Goal: Communication & Community: Answer question/provide support

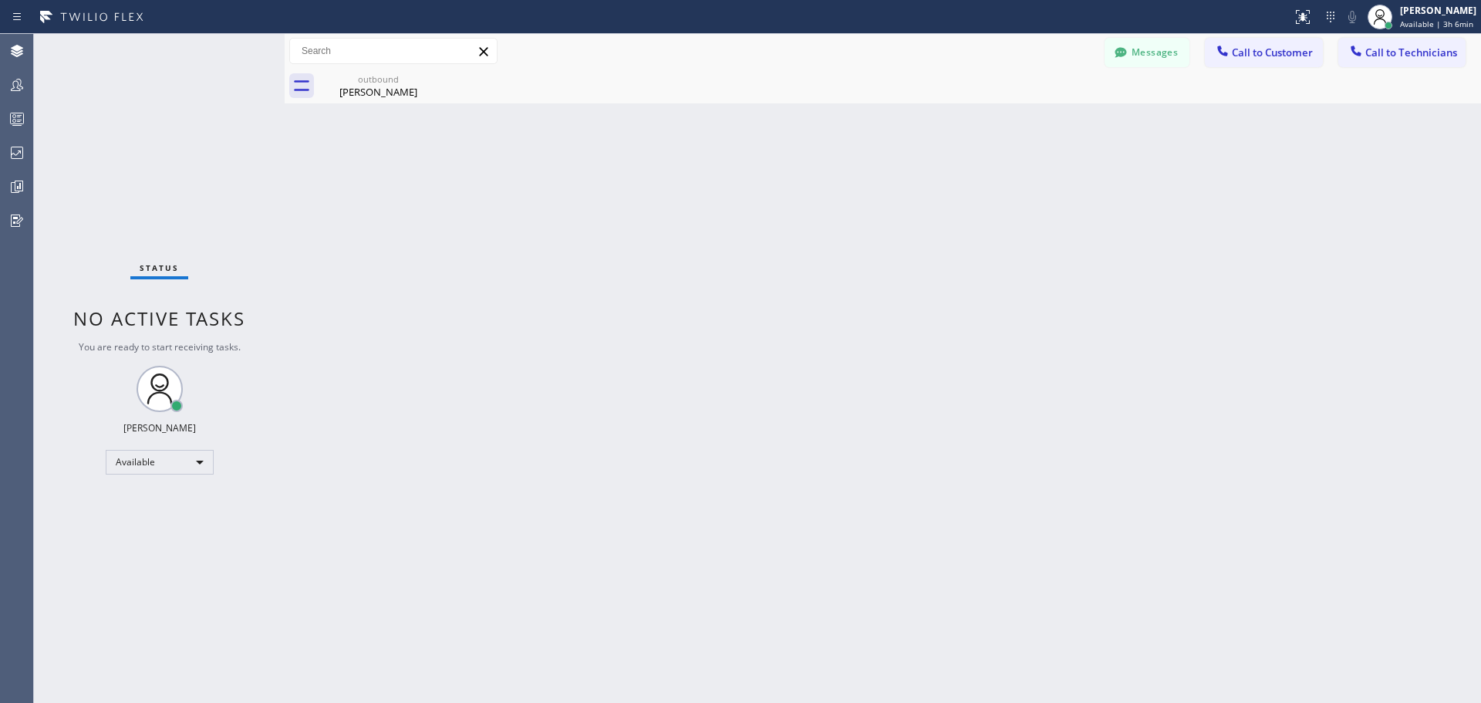
click at [1272, 55] on span "Call to Customer" at bounding box center [1272, 53] width 81 height 14
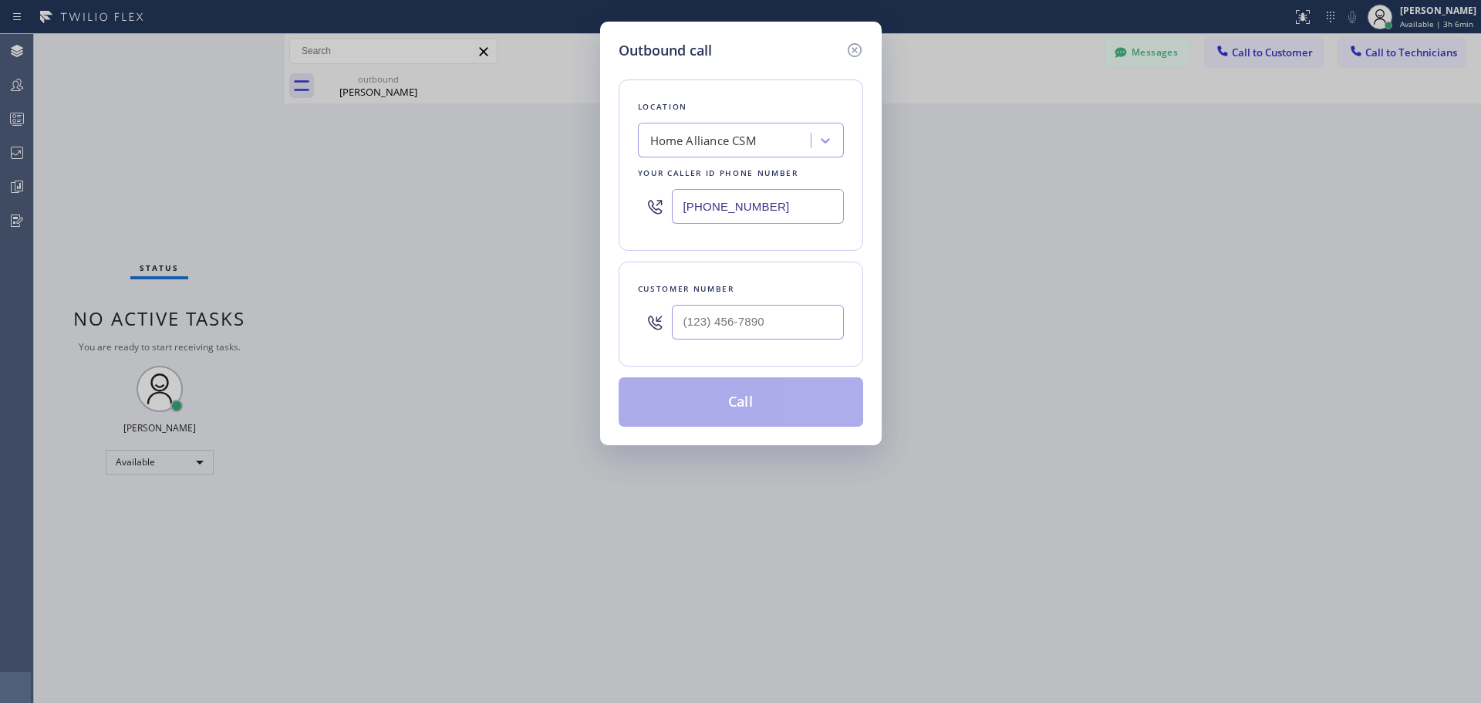
click at [758, 308] on input "text" at bounding box center [758, 322] width 172 height 35
paste input "213) 222-5125"
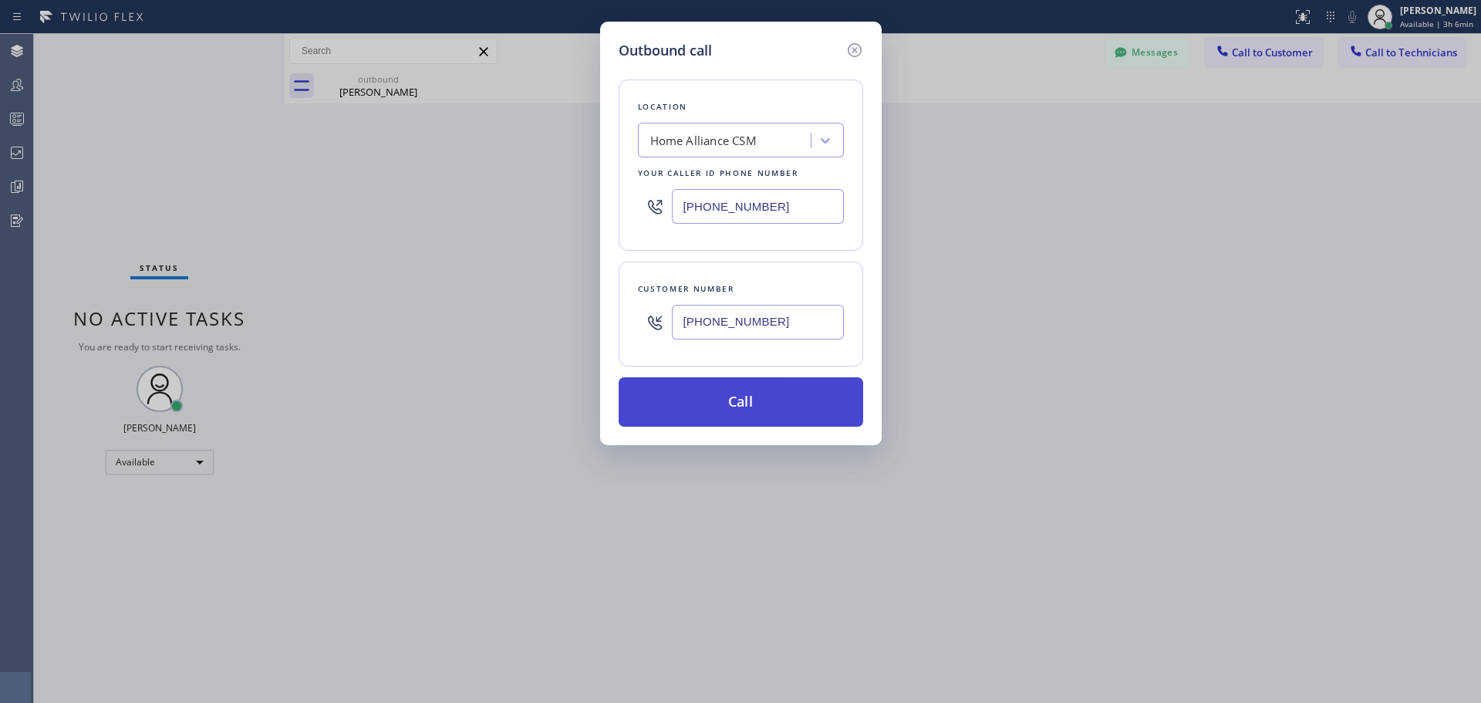
type input "[PHONE_NUMBER]"
click at [809, 400] on button "Call" at bounding box center [741, 401] width 245 height 49
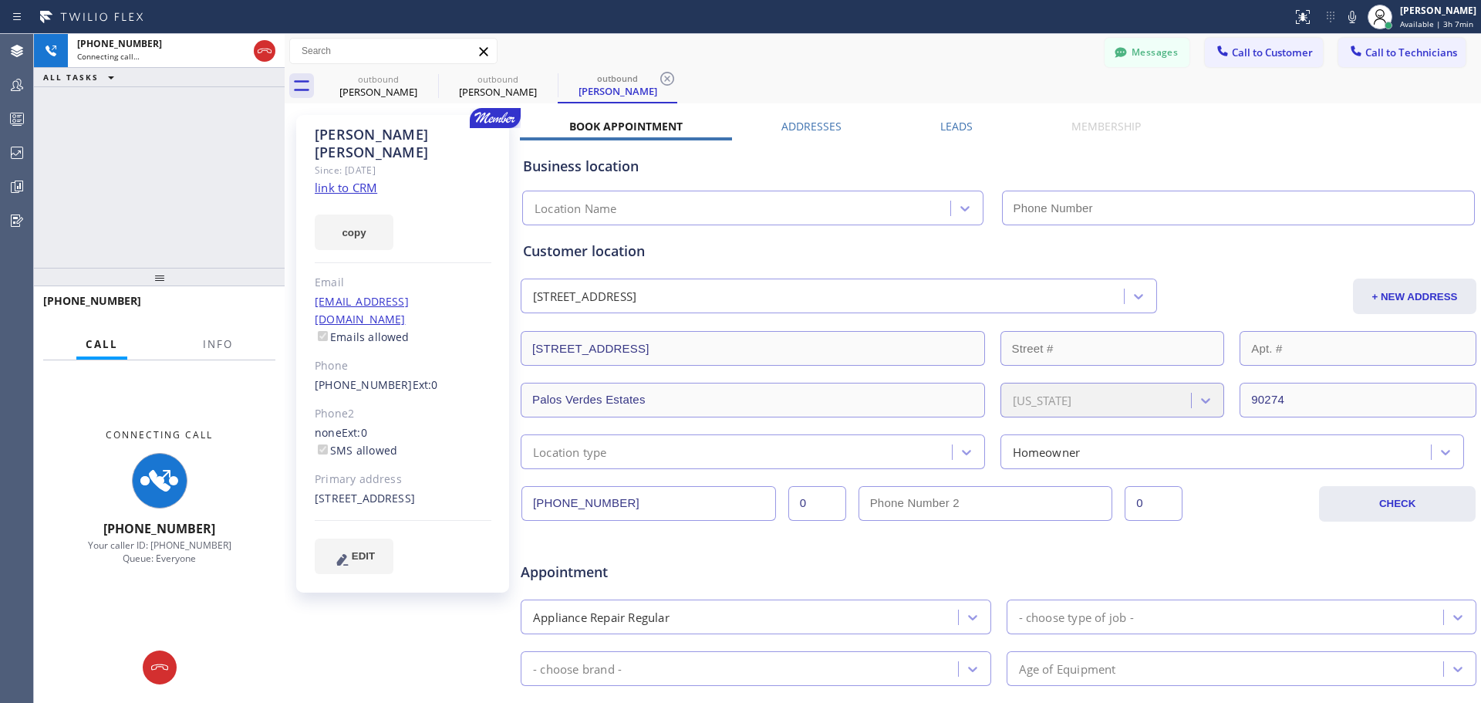
type input "[PHONE_NUMBER]"
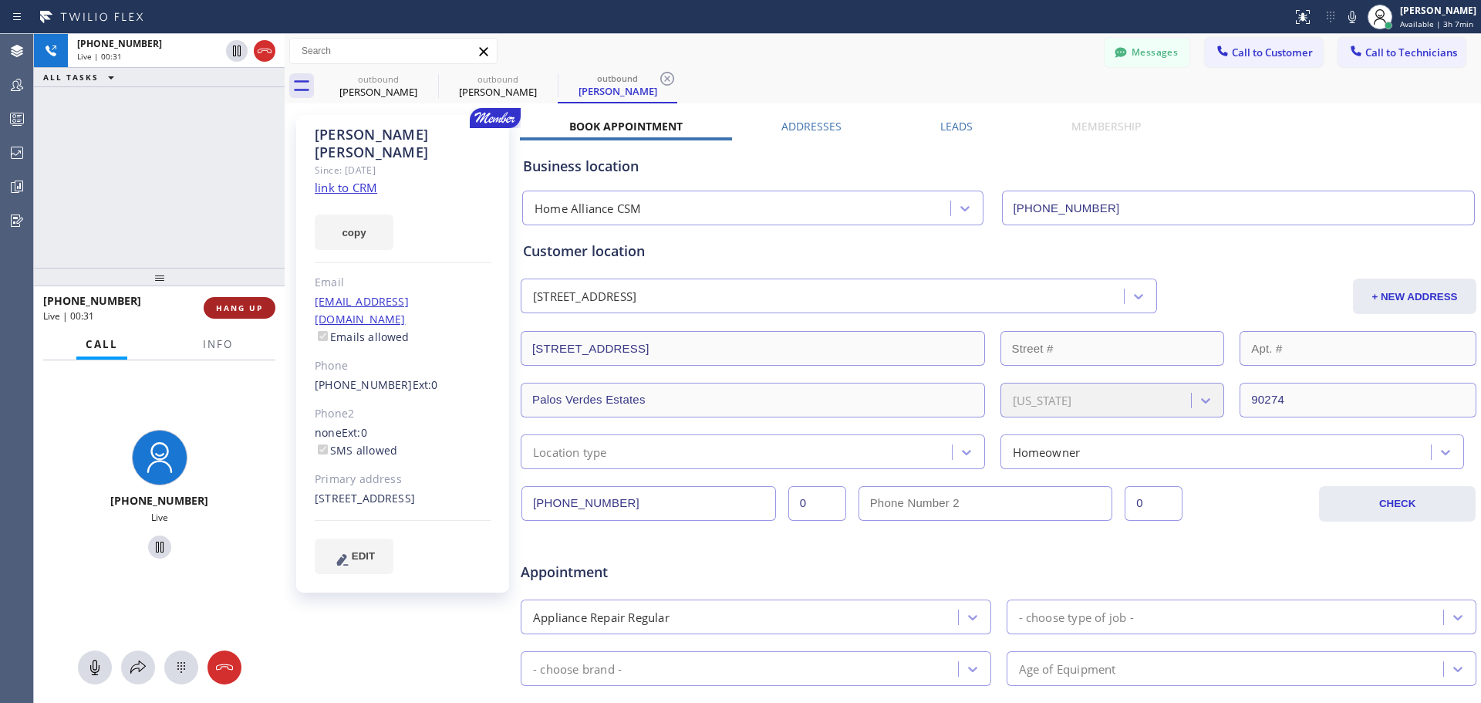
click at [246, 309] on span "HANG UP" at bounding box center [239, 307] width 47 height 11
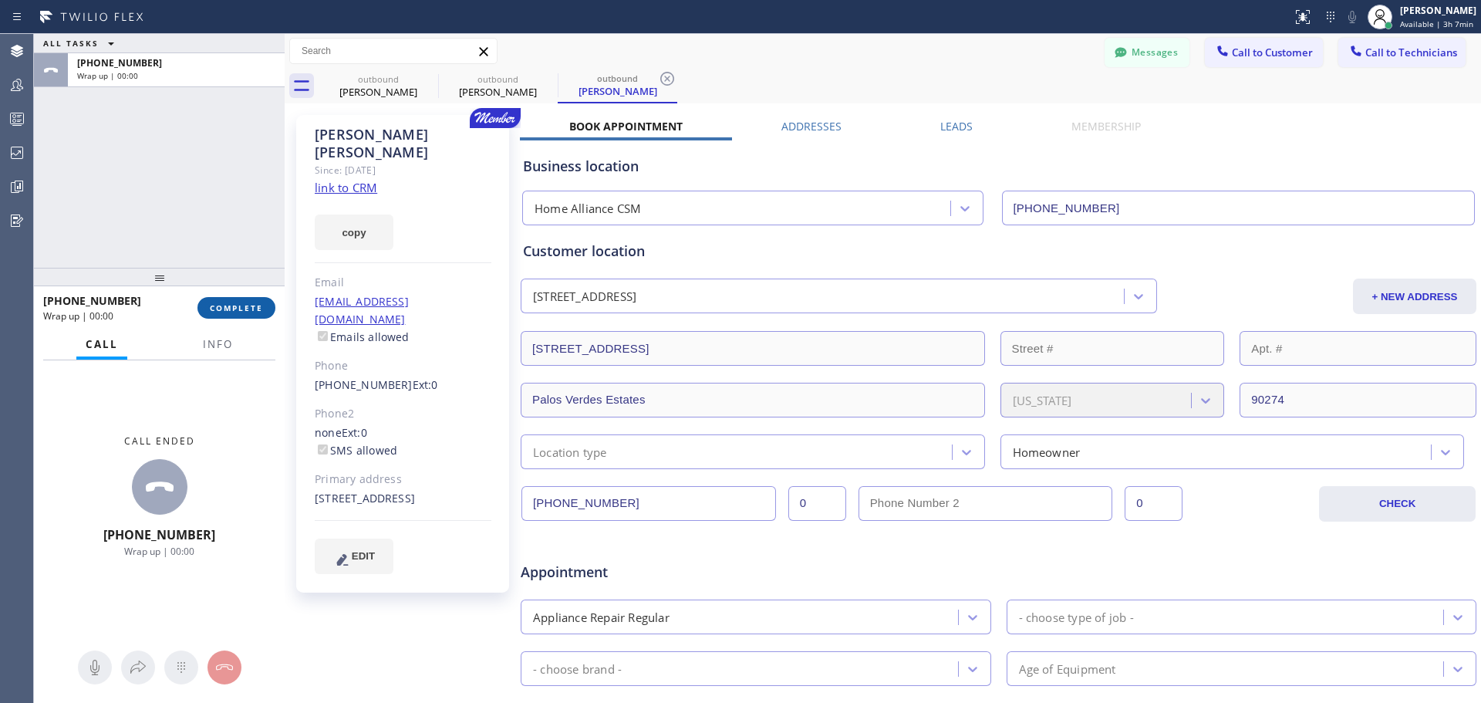
click at [241, 312] on span "COMPLETE" at bounding box center [236, 307] width 53 height 11
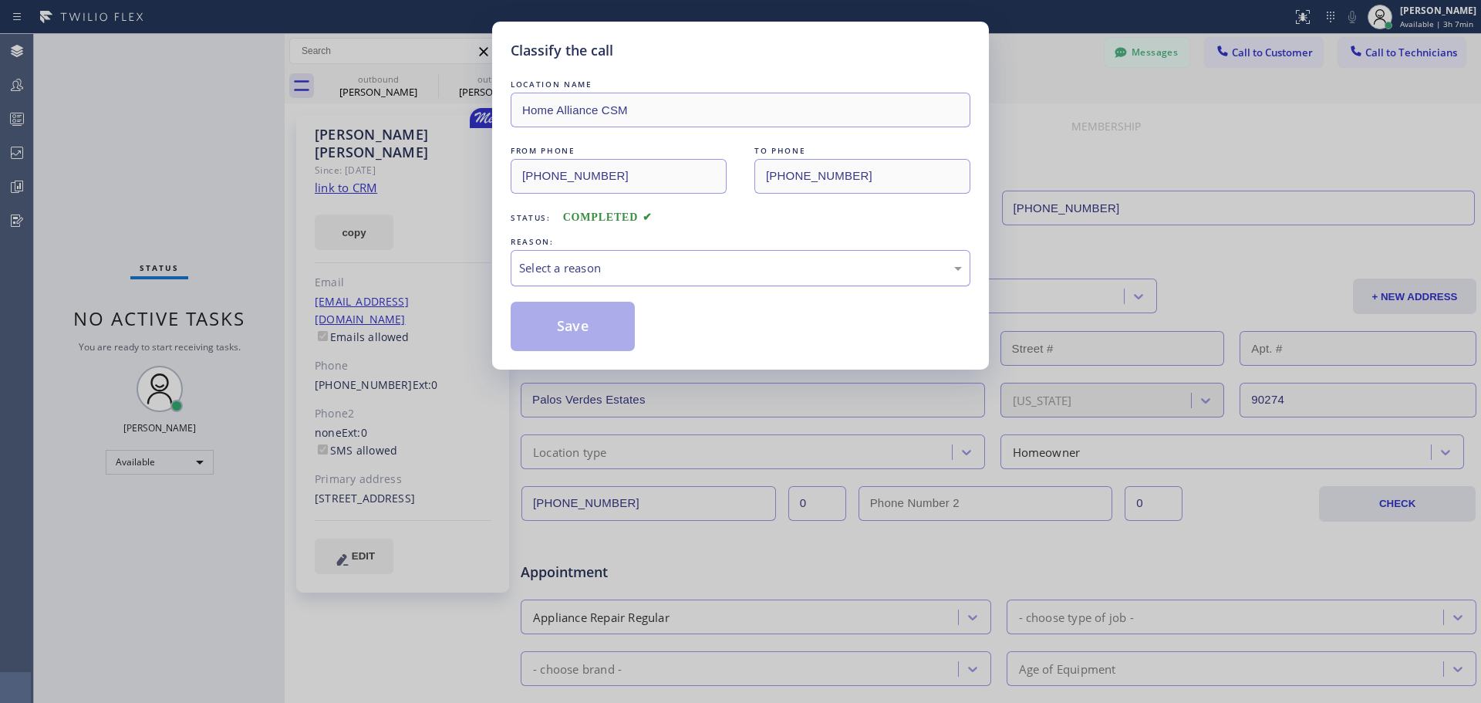
click at [798, 276] on div "Select a reason" at bounding box center [740, 268] width 443 height 18
click at [579, 324] on button "Save" at bounding box center [573, 326] width 124 height 49
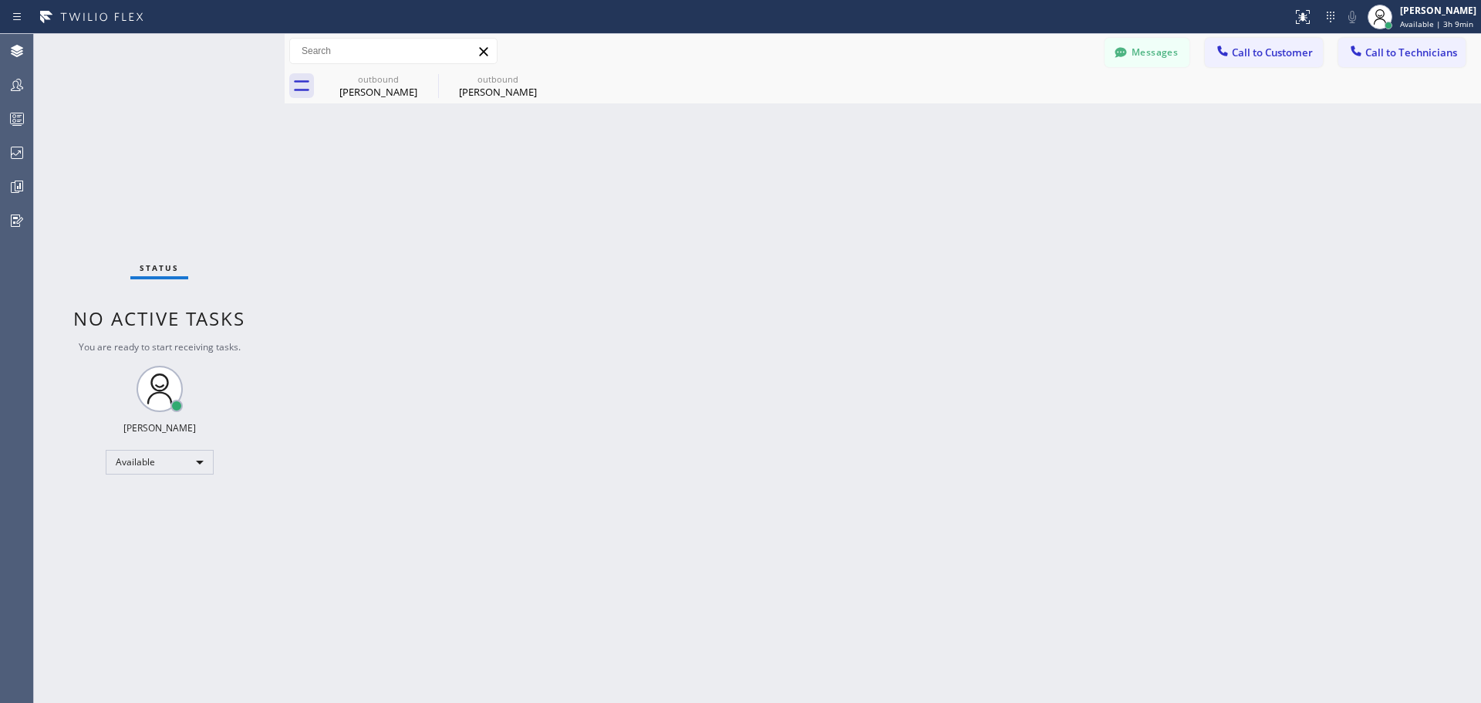
click at [1250, 57] on span "Call to Customer" at bounding box center [1272, 53] width 81 height 14
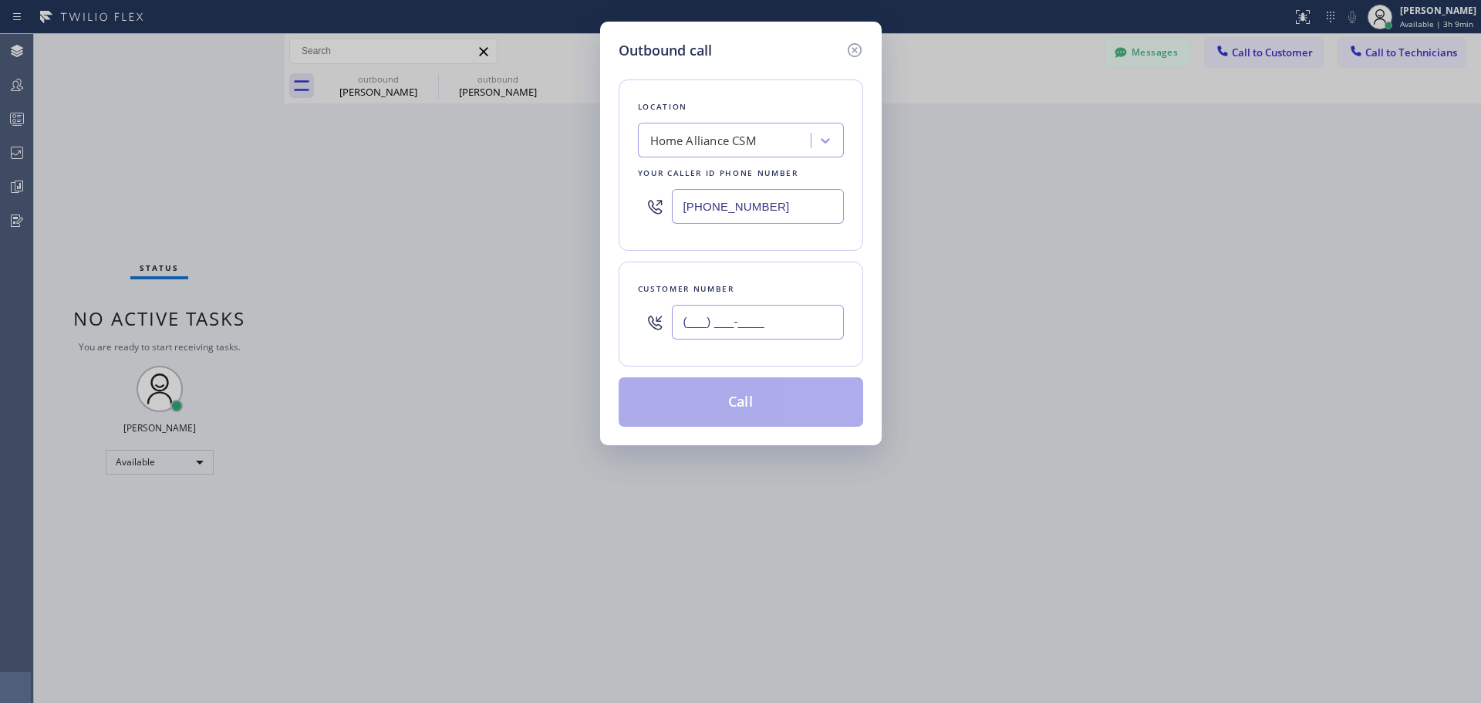
click at [729, 326] on input "(___) ___-____" at bounding box center [758, 322] width 172 height 35
paste input "213) 285-2799"
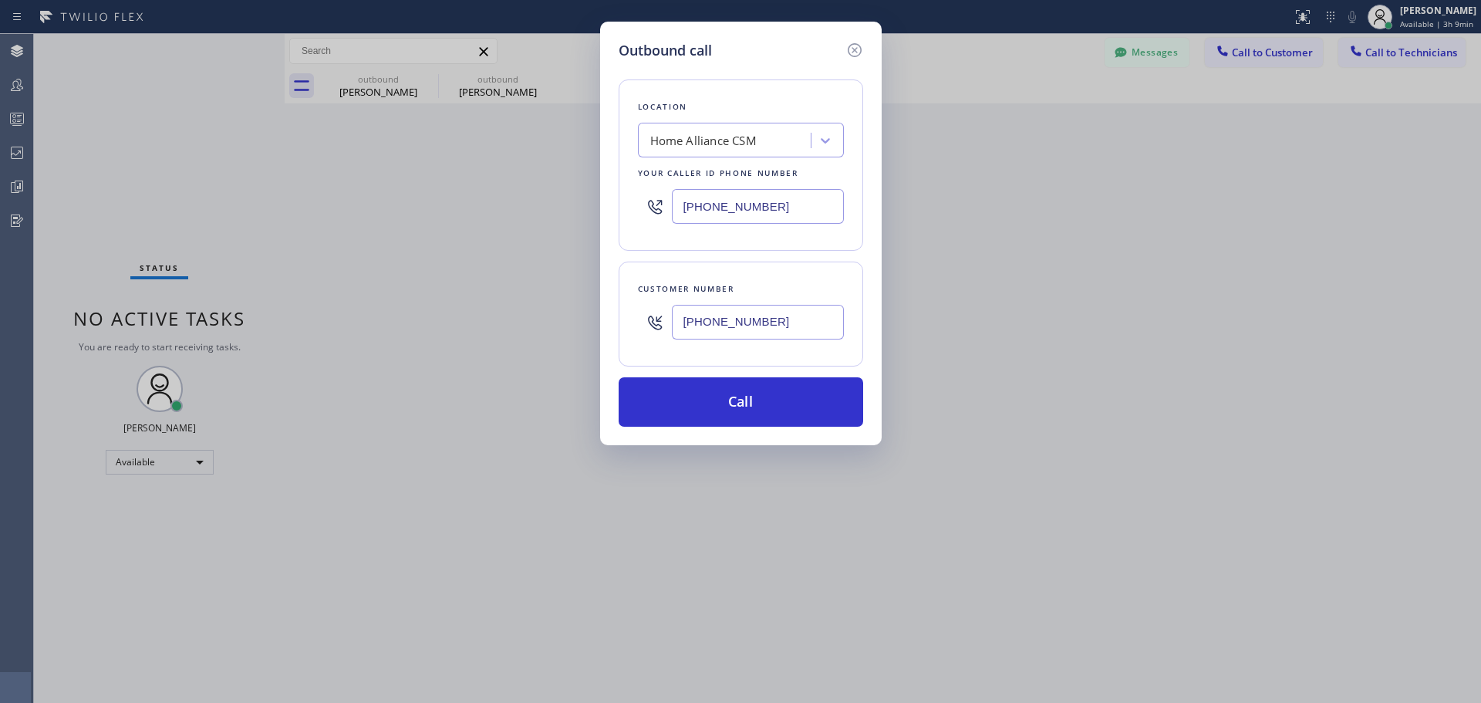
click at [1221, 387] on div "Outbound call Location Home Alliance CSM Your caller id phone number [PHONE_NUM…" at bounding box center [740, 351] width 1481 height 703
click at [854, 51] on icon at bounding box center [854, 50] width 14 height 14
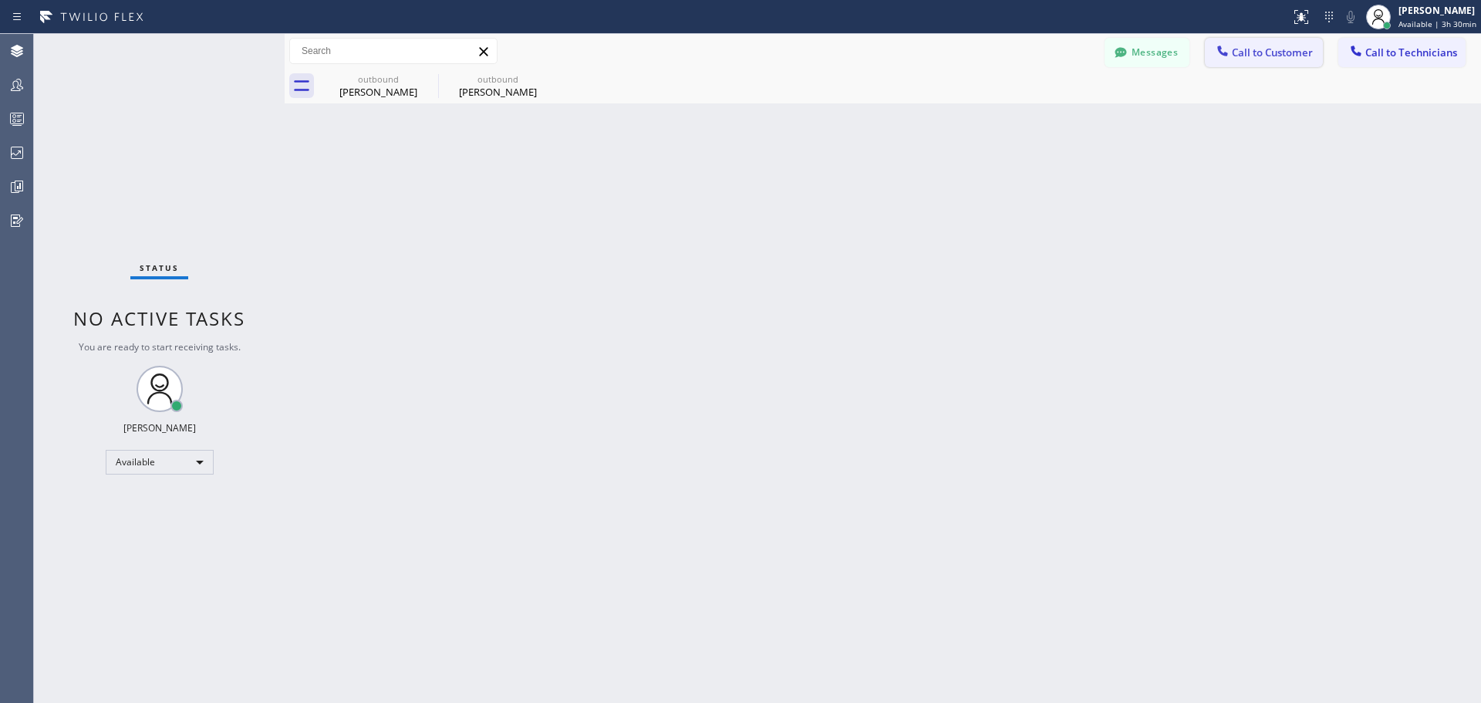
click at [1232, 42] on button "Call to Customer" at bounding box center [1264, 52] width 118 height 29
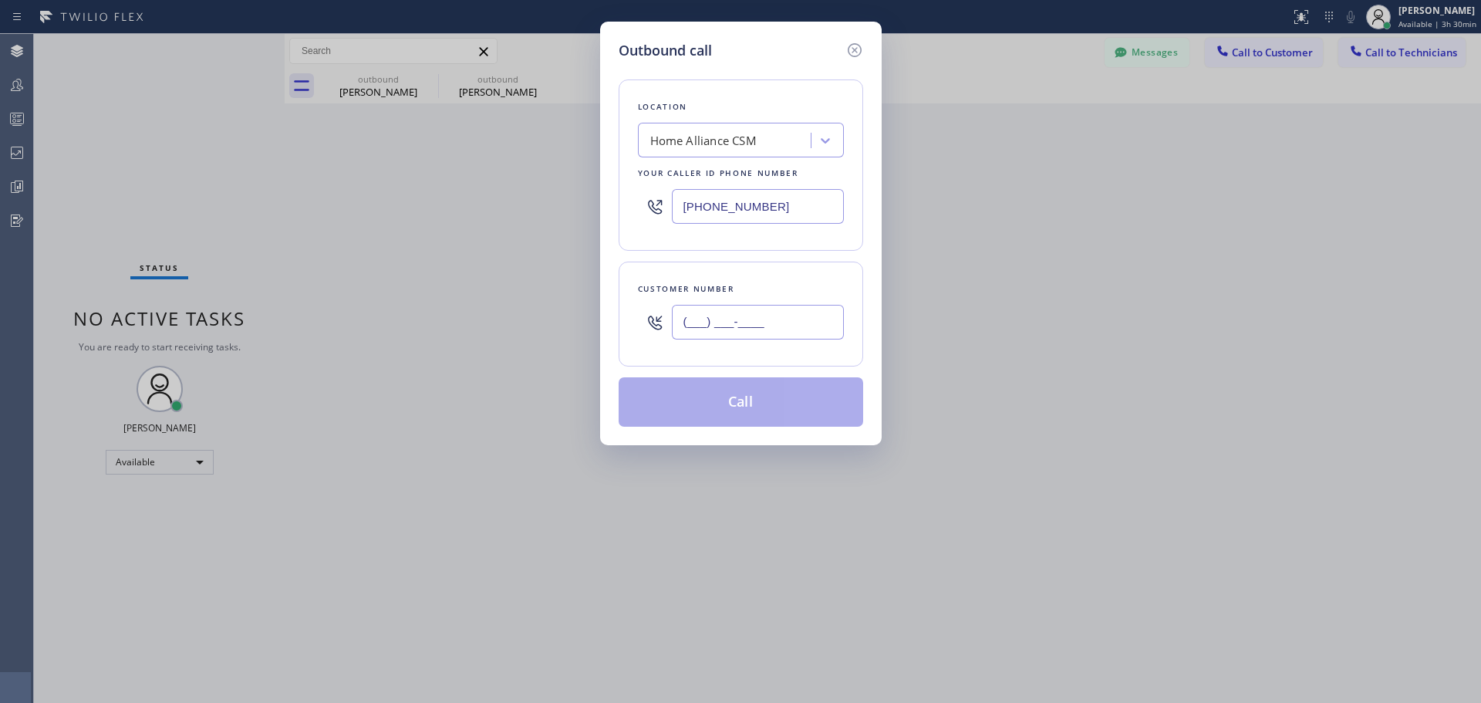
click at [717, 338] on input "(___) ___-____" at bounding box center [758, 322] width 172 height 35
paste input "818) 388-7923"
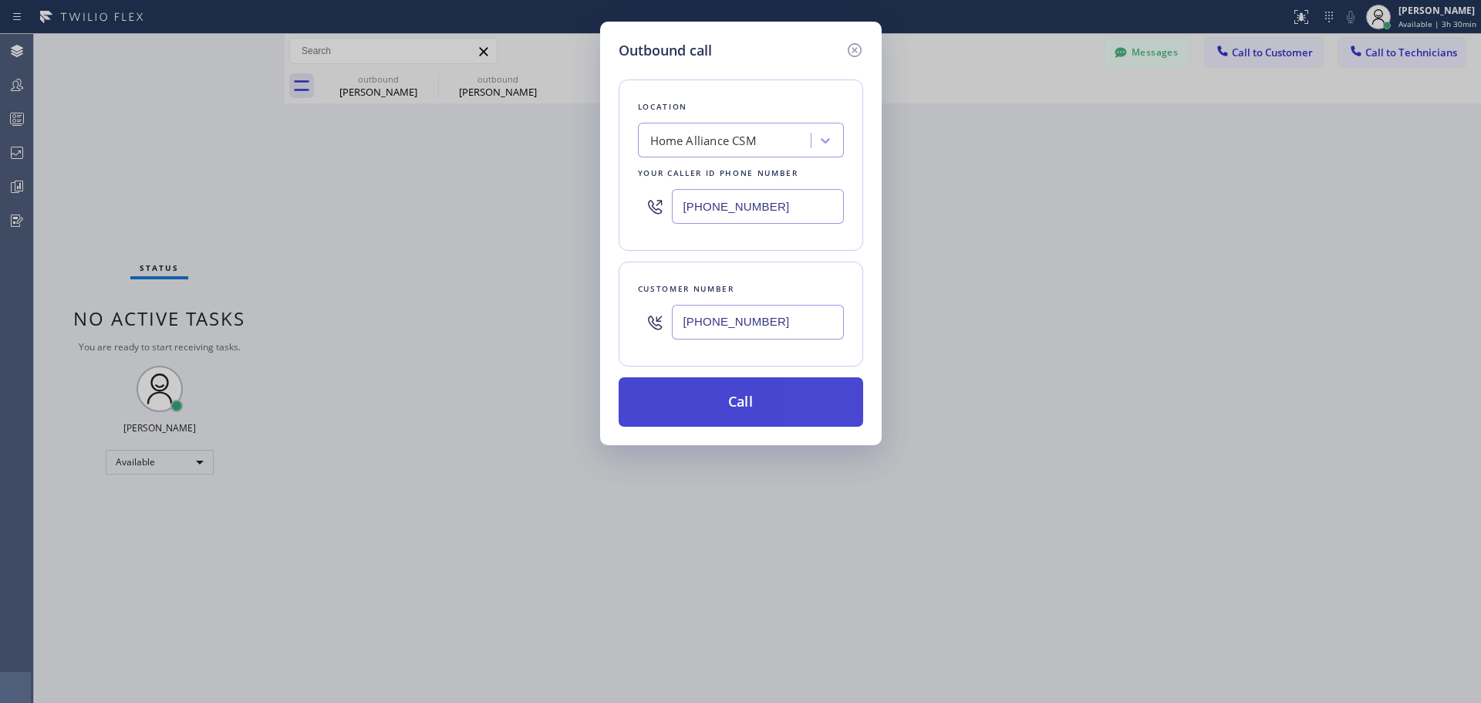
type input "[PHONE_NUMBER]"
click at [791, 392] on button "Call" at bounding box center [741, 401] width 245 height 49
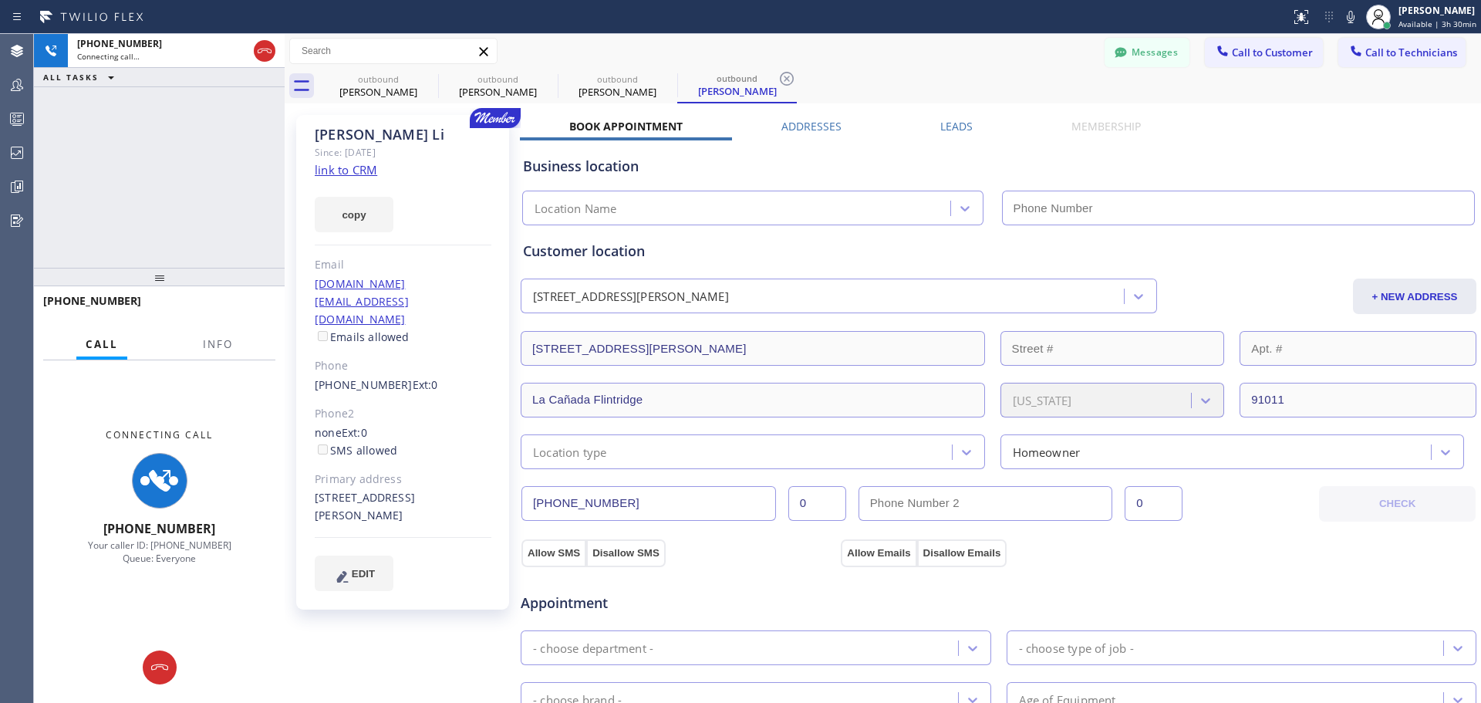
type input "[PHONE_NUMBER]"
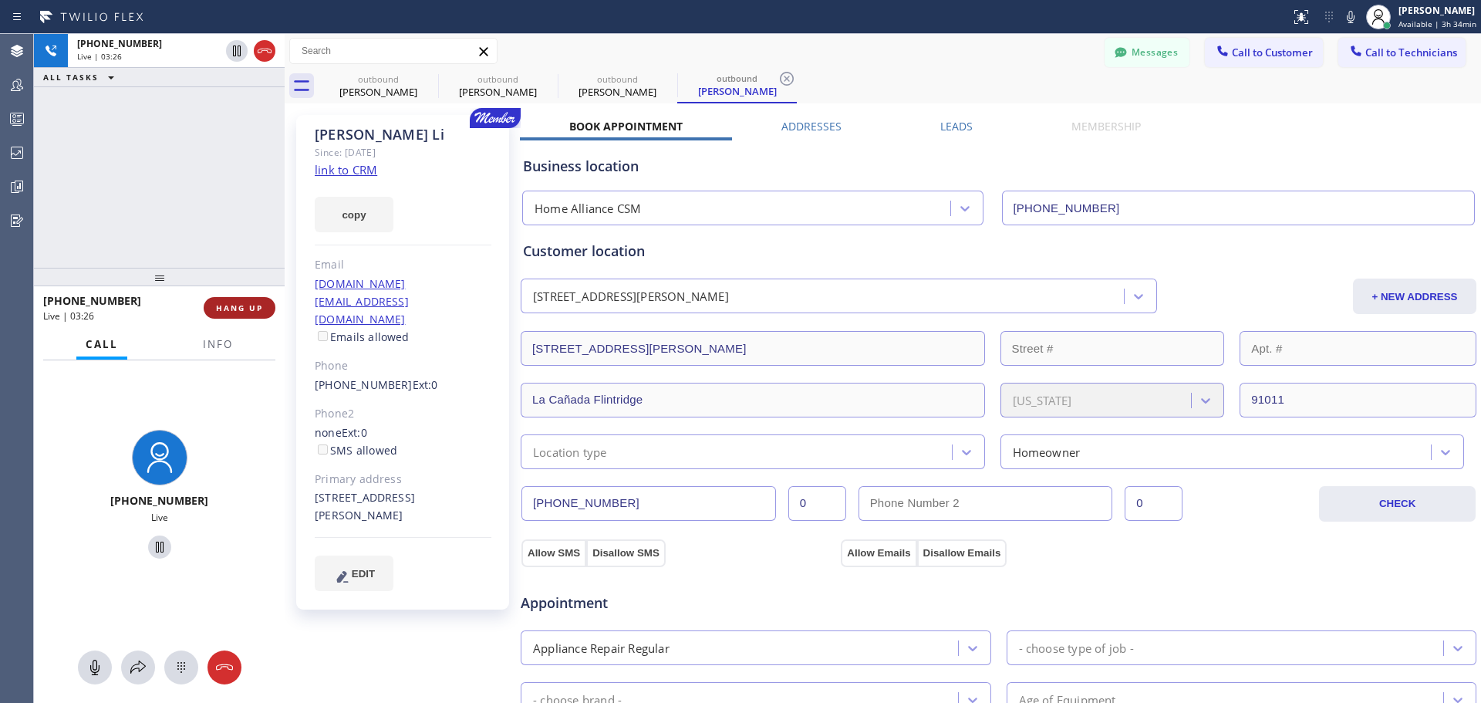
drag, startPoint x: 236, startPoint y: 311, endPoint x: 508, endPoint y: 425, distance: 294.6
click at [236, 311] on span "HANG UP" at bounding box center [239, 307] width 47 height 11
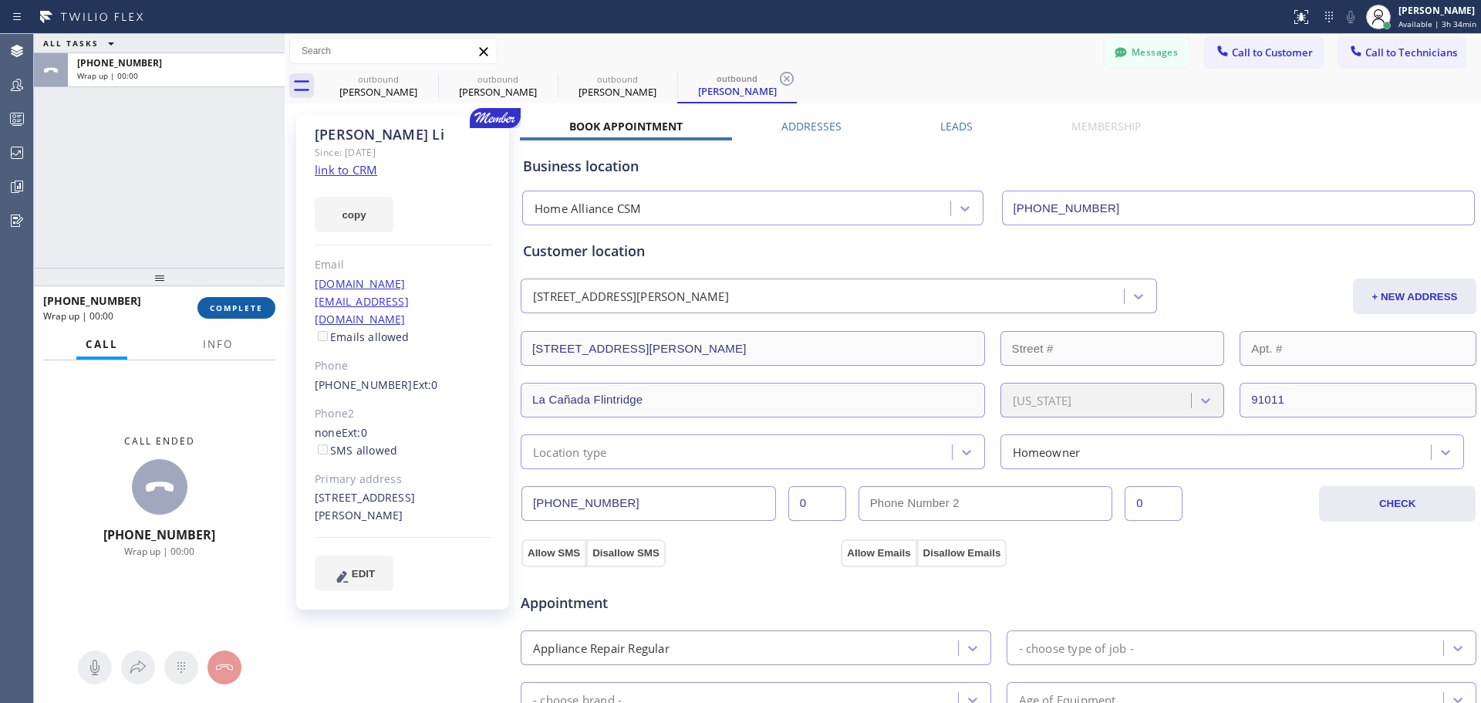
click at [251, 305] on span "COMPLETE" at bounding box center [236, 307] width 53 height 11
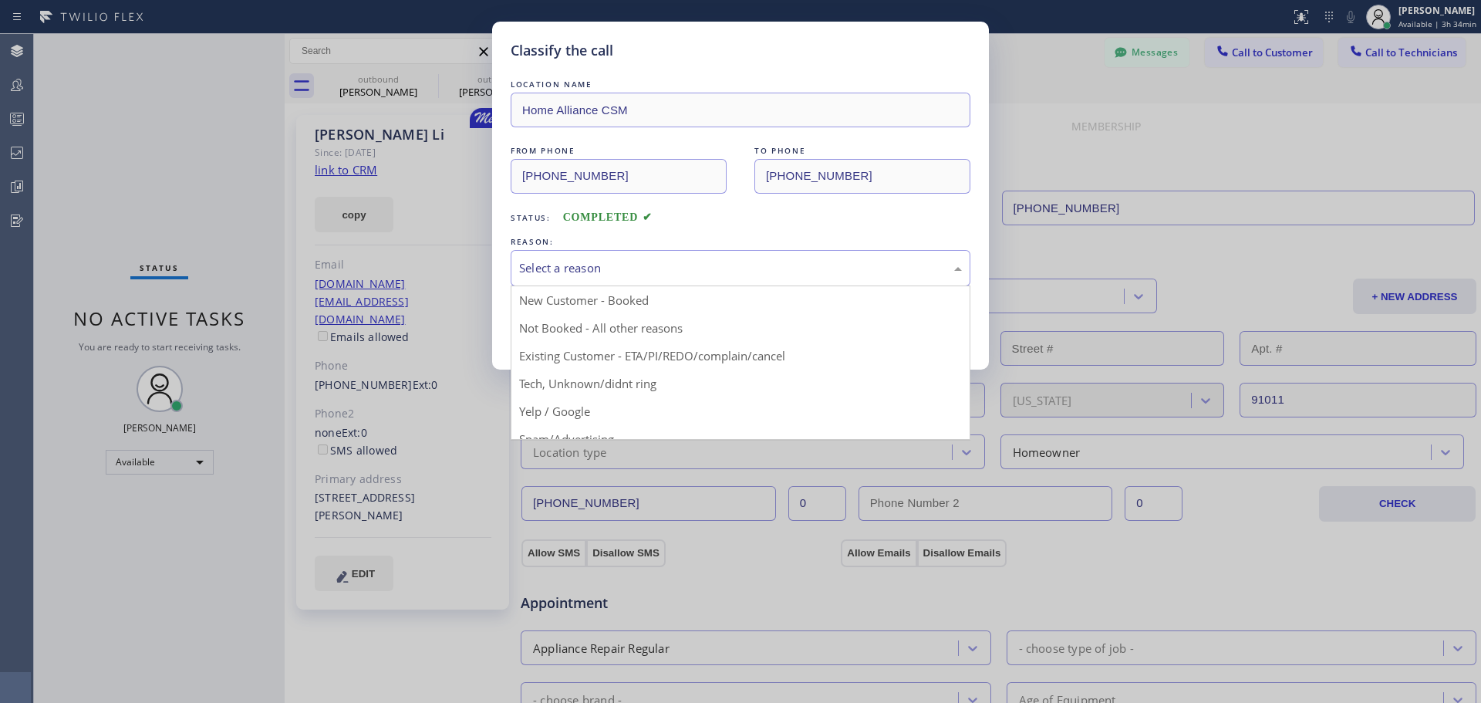
click at [687, 259] on div "Select a reason" at bounding box center [741, 268] width 460 height 36
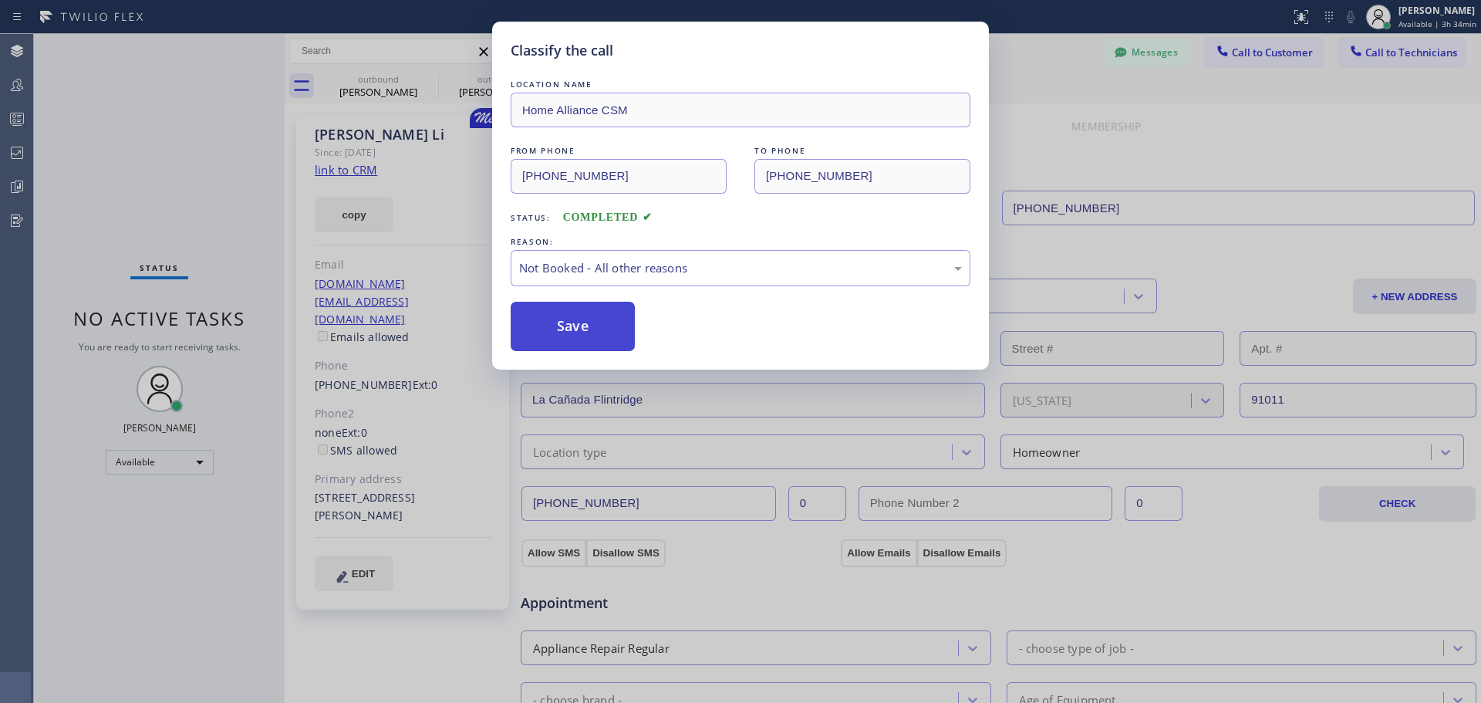
click at [582, 332] on button "Save" at bounding box center [573, 326] width 124 height 49
